Goal: Task Accomplishment & Management: Complete application form

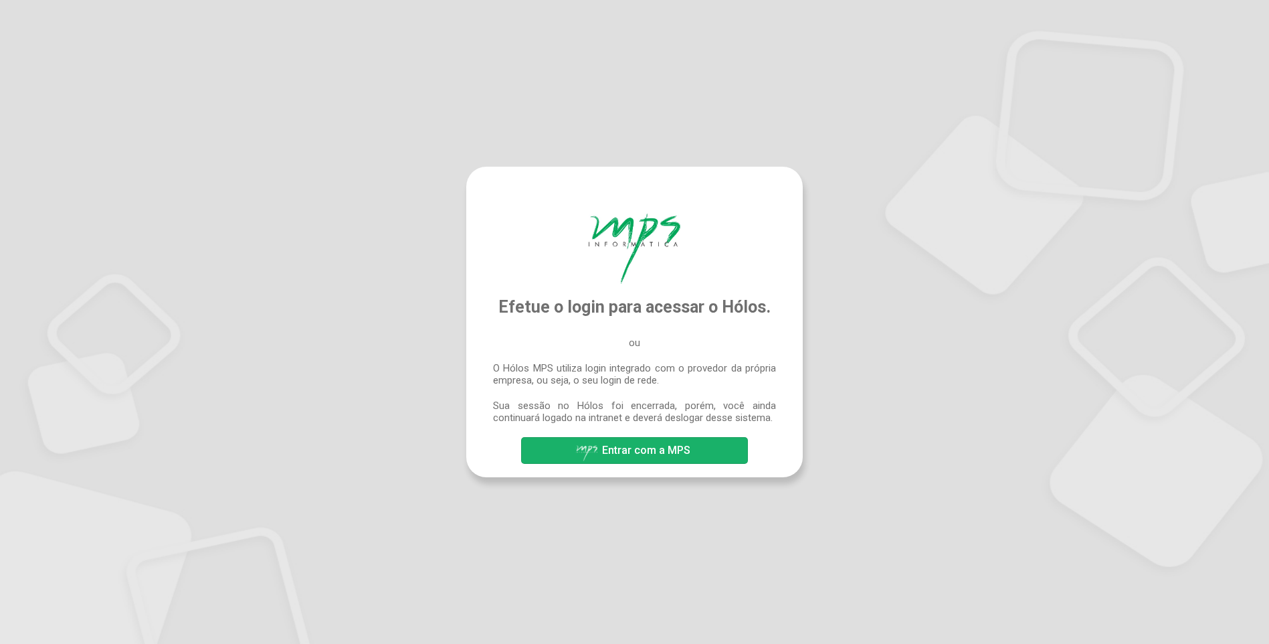
click at [655, 445] on span "Entrar com a MPS" at bounding box center [646, 450] width 88 height 13
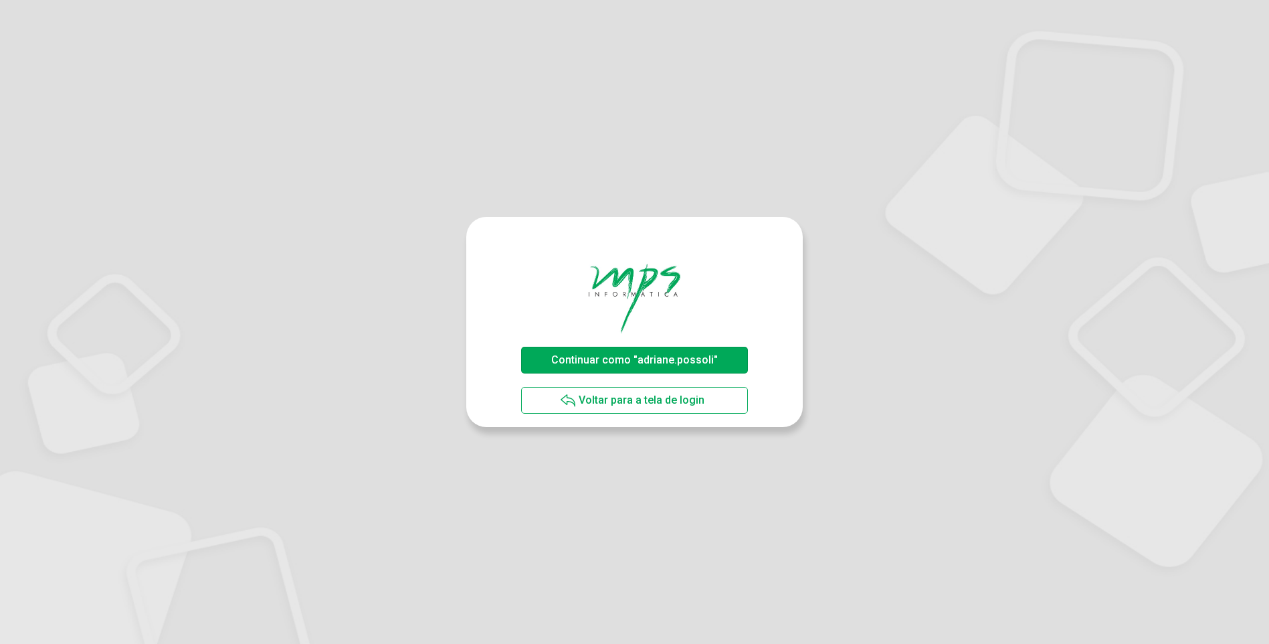
drag, startPoint x: 615, startPoint y: 357, endPoint x: 725, endPoint y: 380, distance: 112.7
click at [614, 358] on span "Continuar como "adriane.possoli"" at bounding box center [634, 359] width 167 height 13
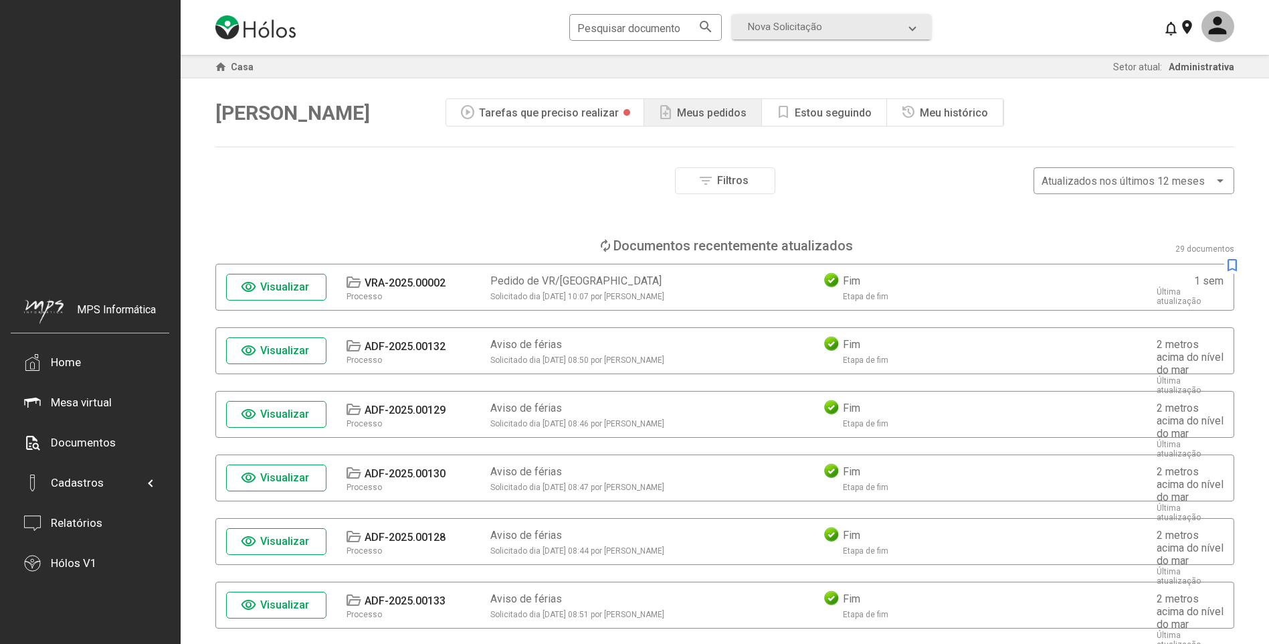
click at [551, 108] on div "Tarefas que preciso realizar" at bounding box center [549, 112] width 140 height 13
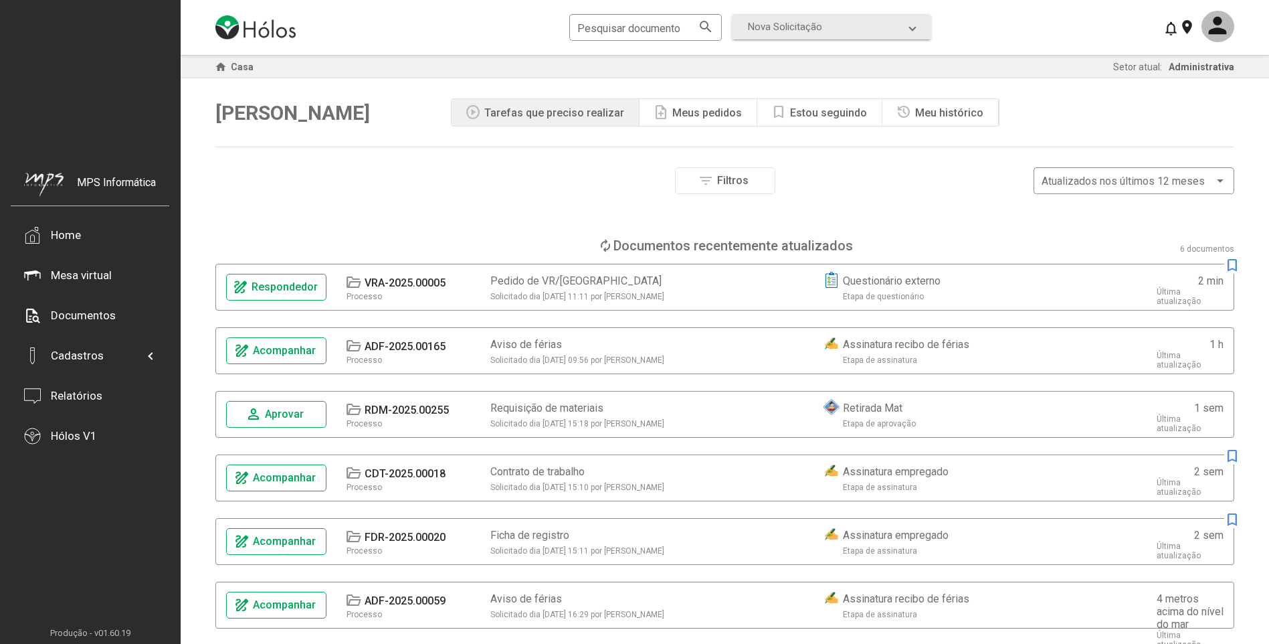
click at [288, 289] on span "Respondedor" at bounding box center [285, 286] width 66 height 13
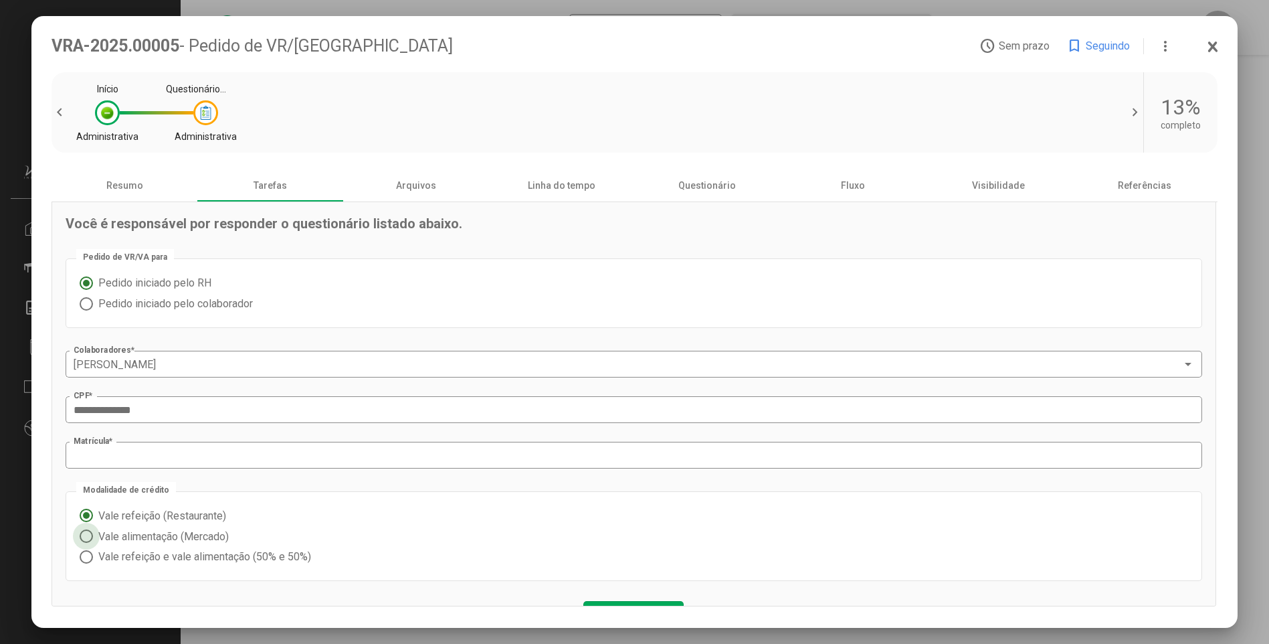
click at [145, 536] on font "Vale alimentação (Mercado)" at bounding box center [163, 536] width 130 height 13
click at [142, 556] on font "Vale refeição e vale alimentação (50% e 50%)" at bounding box center [204, 556] width 213 height 13
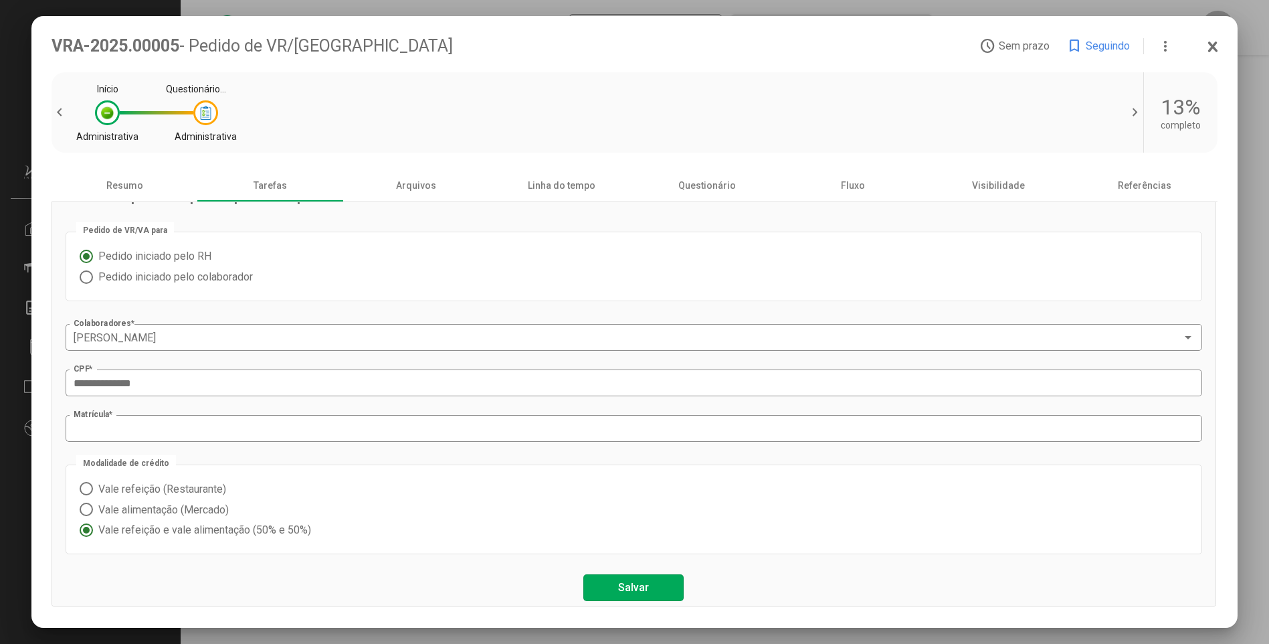
scroll to position [37, 0]
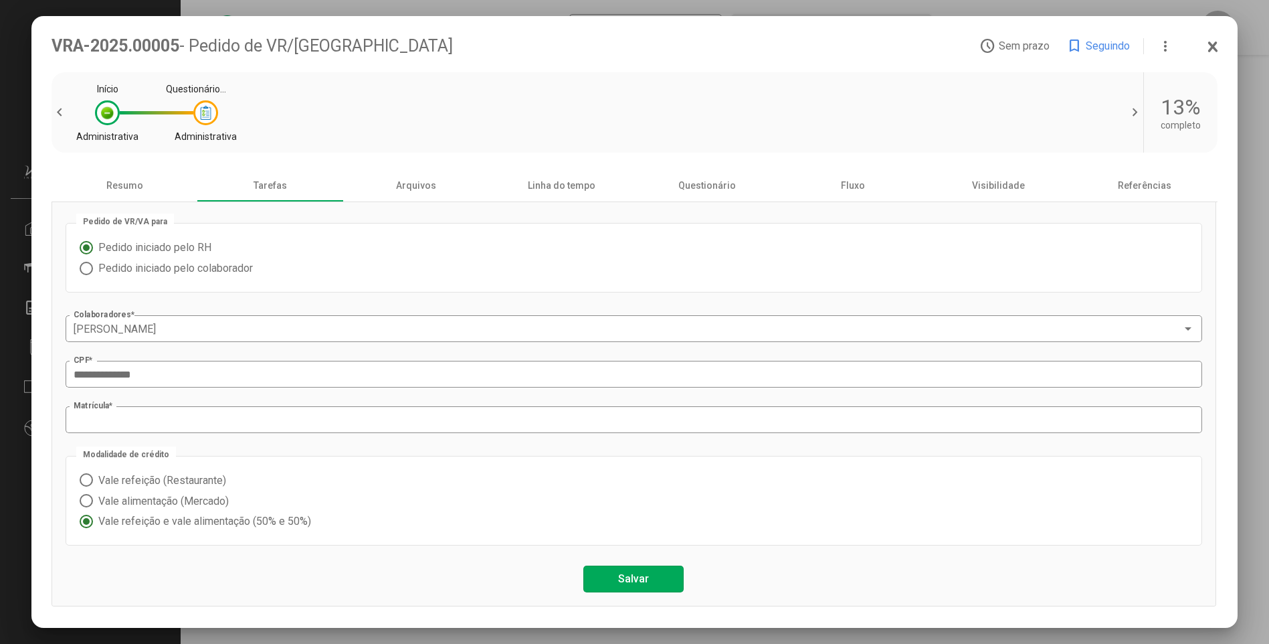
click at [630, 577] on span "Salvar" at bounding box center [633, 578] width 31 height 13
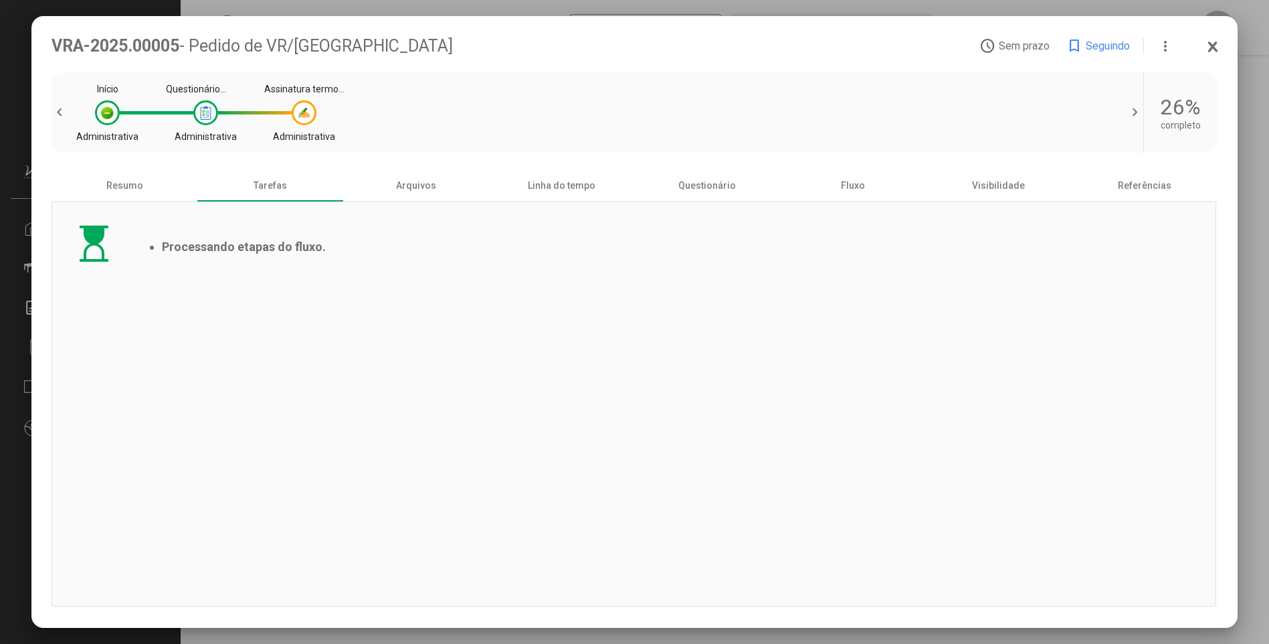
scroll to position [0, 0]
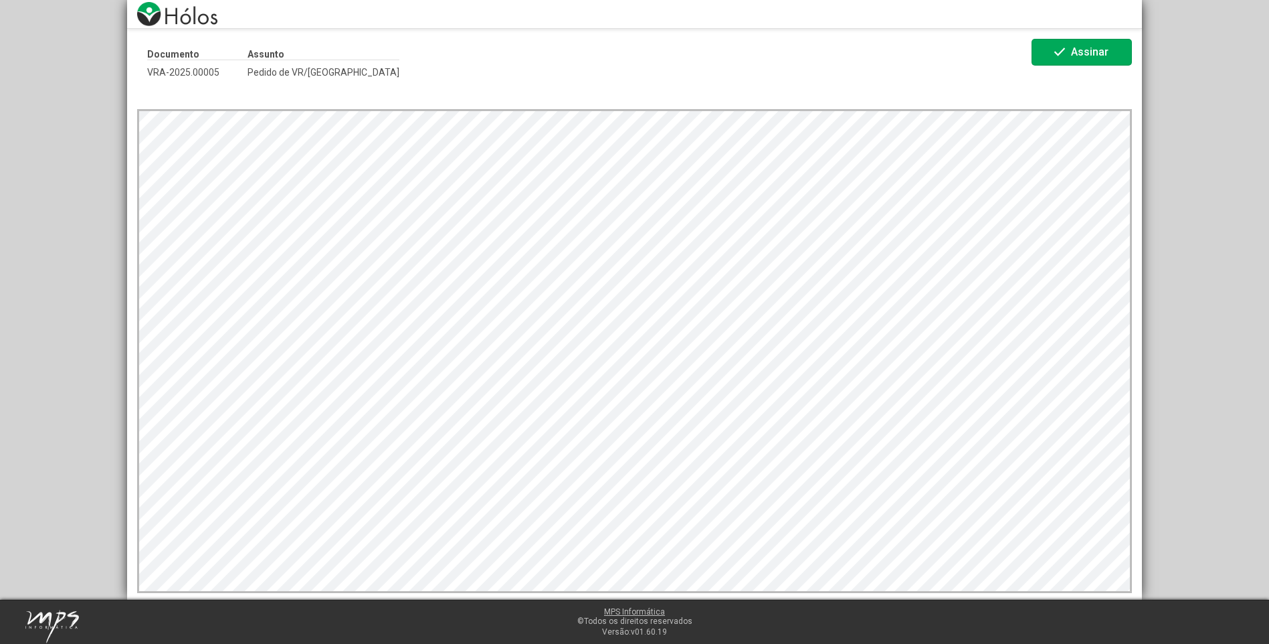
drag, startPoint x: 1087, startPoint y: 48, endPoint x: 1103, endPoint y: 81, distance: 36.5
click at [1090, 56] on span "Assinar" at bounding box center [1089, 51] width 37 height 13
